Goal: Information Seeking & Learning: Learn about a topic

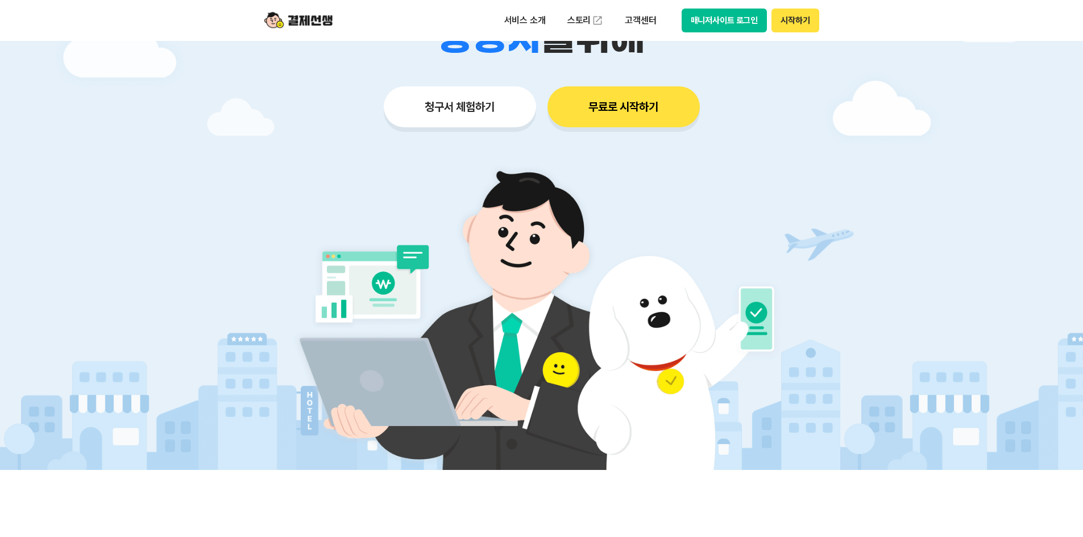
scroll to position [114, 0]
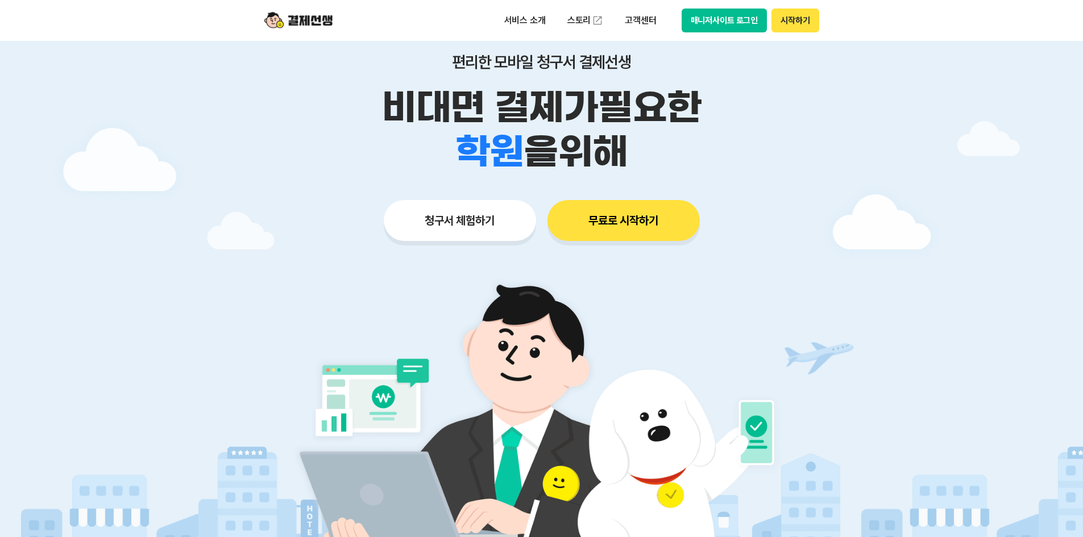
click at [626, 221] on button "무료로 시작하기" at bounding box center [623, 220] width 152 height 41
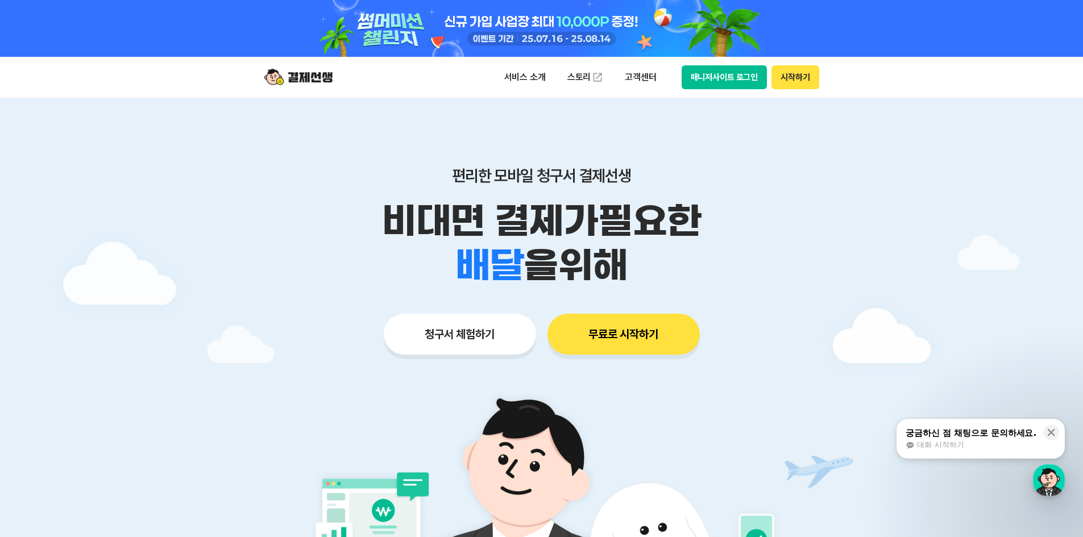
click at [795, 80] on button "시작하기" at bounding box center [794, 77] width 47 height 24
click at [643, 78] on p "고객센터" at bounding box center [640, 77] width 47 height 20
click at [550, 120] on div "편리한 모바일 청구서 결제선생 비대면 결제가 필요한 학원 공부방 호텔 쇼핑몰 병원 배달 보험사 항공사 골프장 를 위해 청구서 체험하기 무료로 …" at bounding box center [542, 238] width 582 height 281
click at [614, 327] on button "무료로 시작하기" at bounding box center [623, 334] width 152 height 41
click at [730, 72] on button "매니저사이트 로그인" at bounding box center [724, 77] width 86 height 24
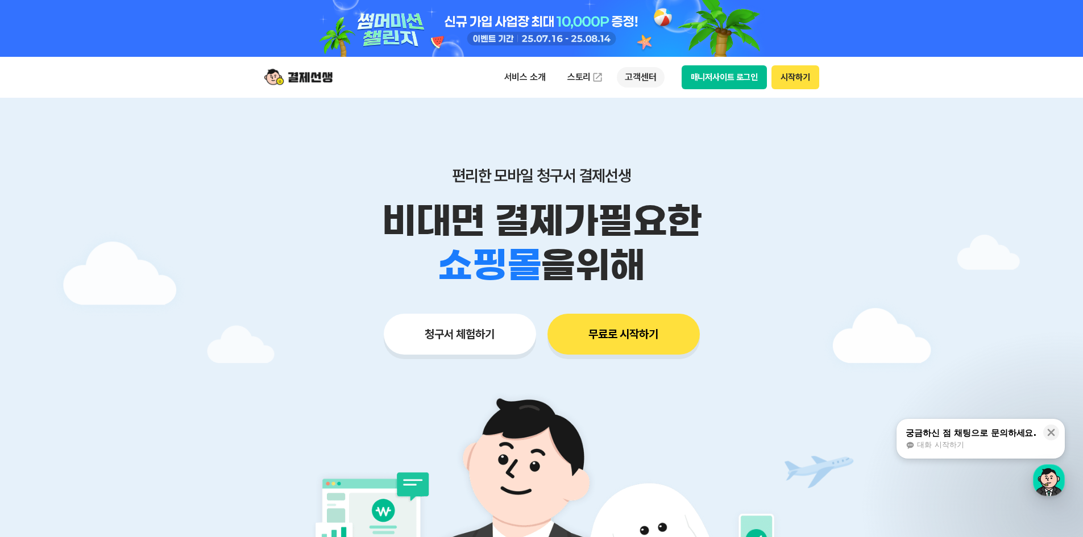
click at [648, 74] on p "고객센터" at bounding box center [640, 77] width 47 height 20
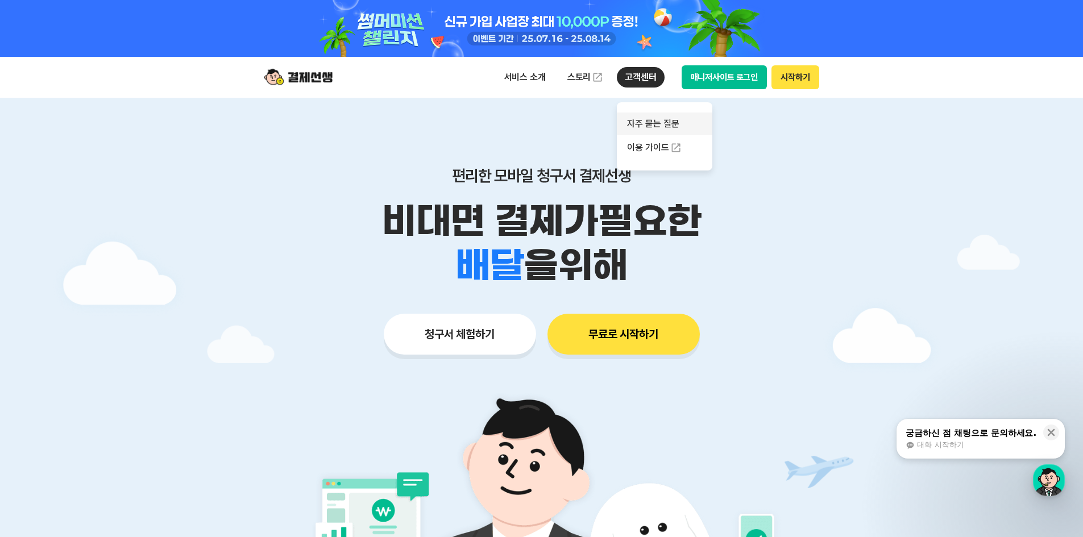
click at [658, 122] on link "자주 묻는 질문" at bounding box center [664, 124] width 95 height 23
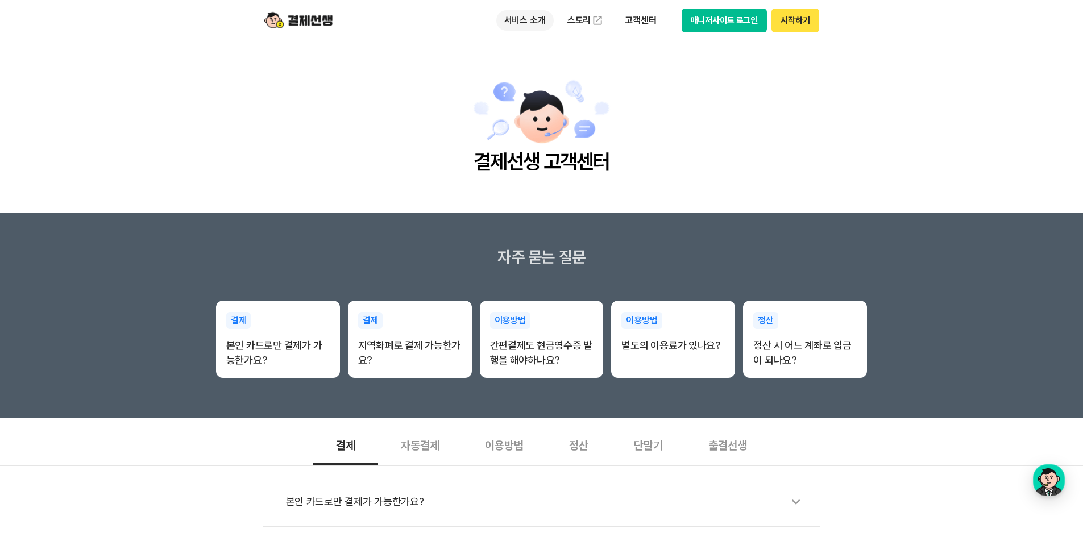
click at [539, 22] on p "서비스 소개" at bounding box center [524, 20] width 57 height 20
click at [443, 68] on main "결제선생 고객센터" at bounding box center [541, 127] width 1083 height 172
click at [589, 19] on link "스토리" at bounding box center [585, 20] width 52 height 23
click at [641, 16] on p "고객센터" at bounding box center [640, 20] width 47 height 20
click at [662, 90] on link "이용 가이드" at bounding box center [664, 90] width 95 height 25
